Goal: Information Seeking & Learning: Learn about a topic

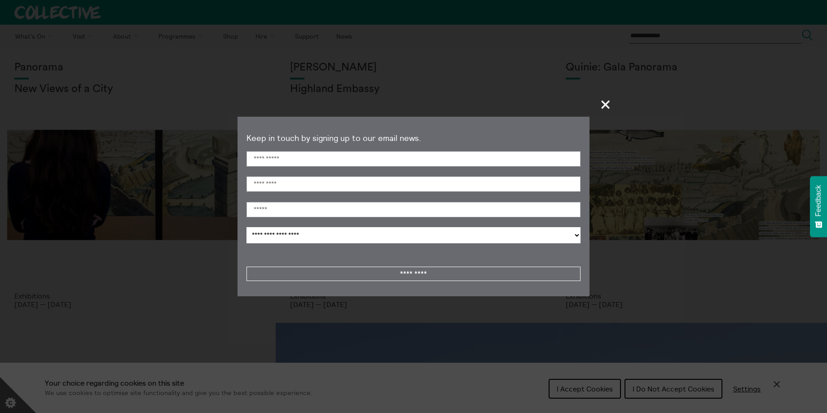
click at [778, 383] on section "**********" at bounding box center [413, 206] width 827 height 413
click at [603, 103] on span "+" at bounding box center [606, 104] width 26 height 26
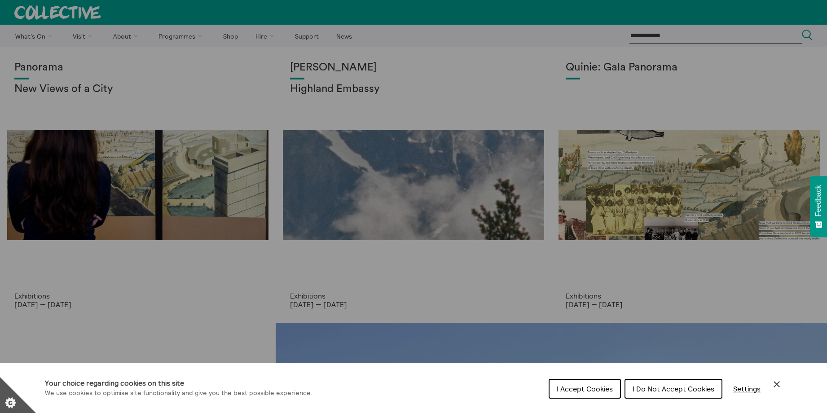
click at [777, 381] on icon "Close Cookie Control" at bounding box center [776, 384] width 11 height 11
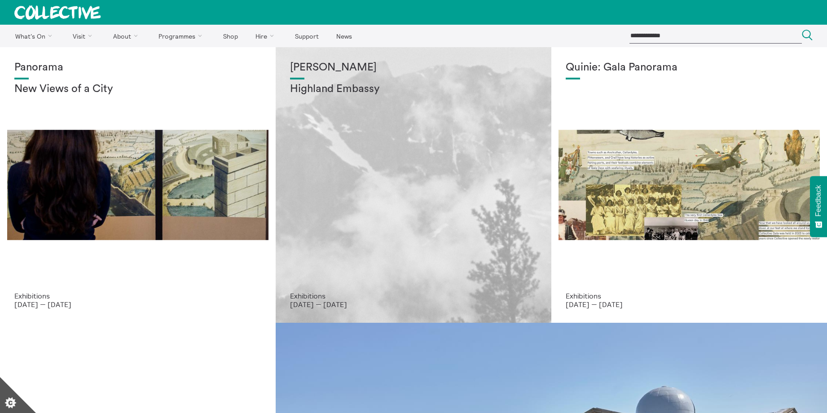
click at [355, 228] on div "Shen Xin Highland Embassy" at bounding box center [413, 177] width 247 height 230
